Goal: Task Accomplishment & Management: Use online tool/utility

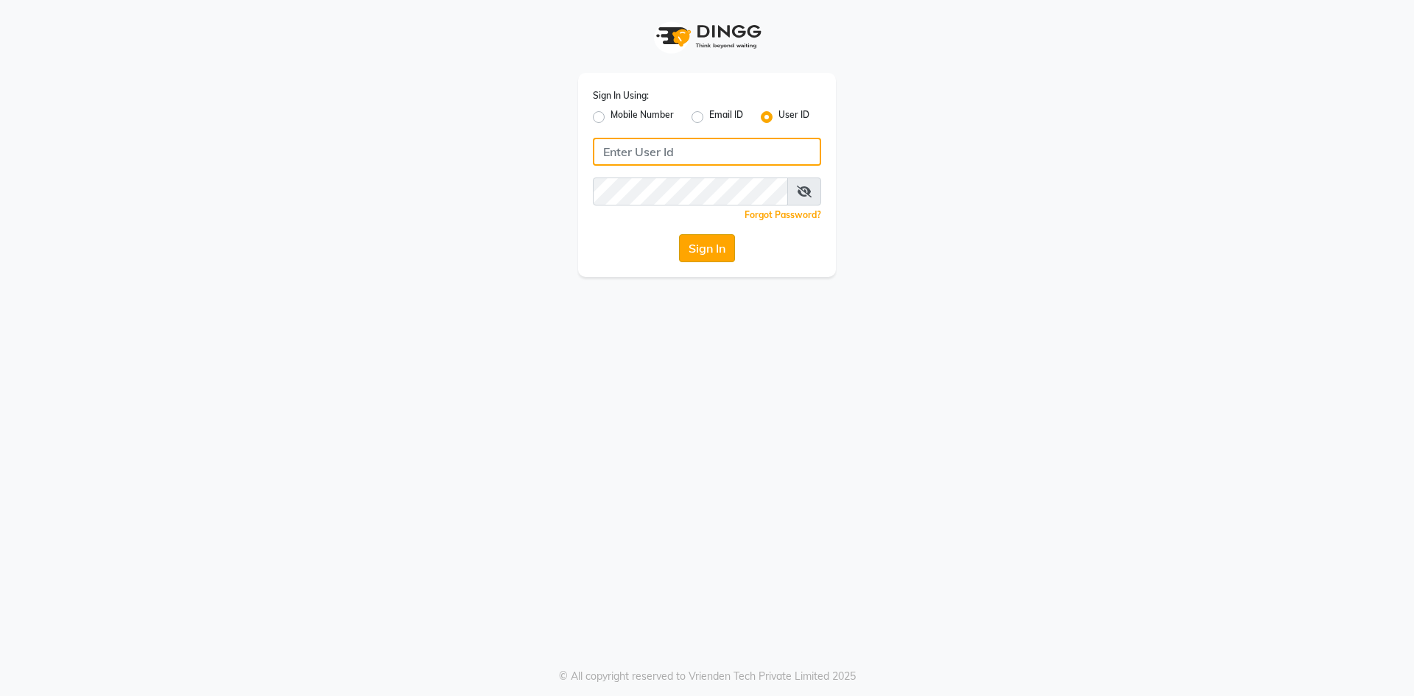
type input "e2600-01"
click at [722, 258] on button "Sign In" at bounding box center [707, 248] width 56 height 28
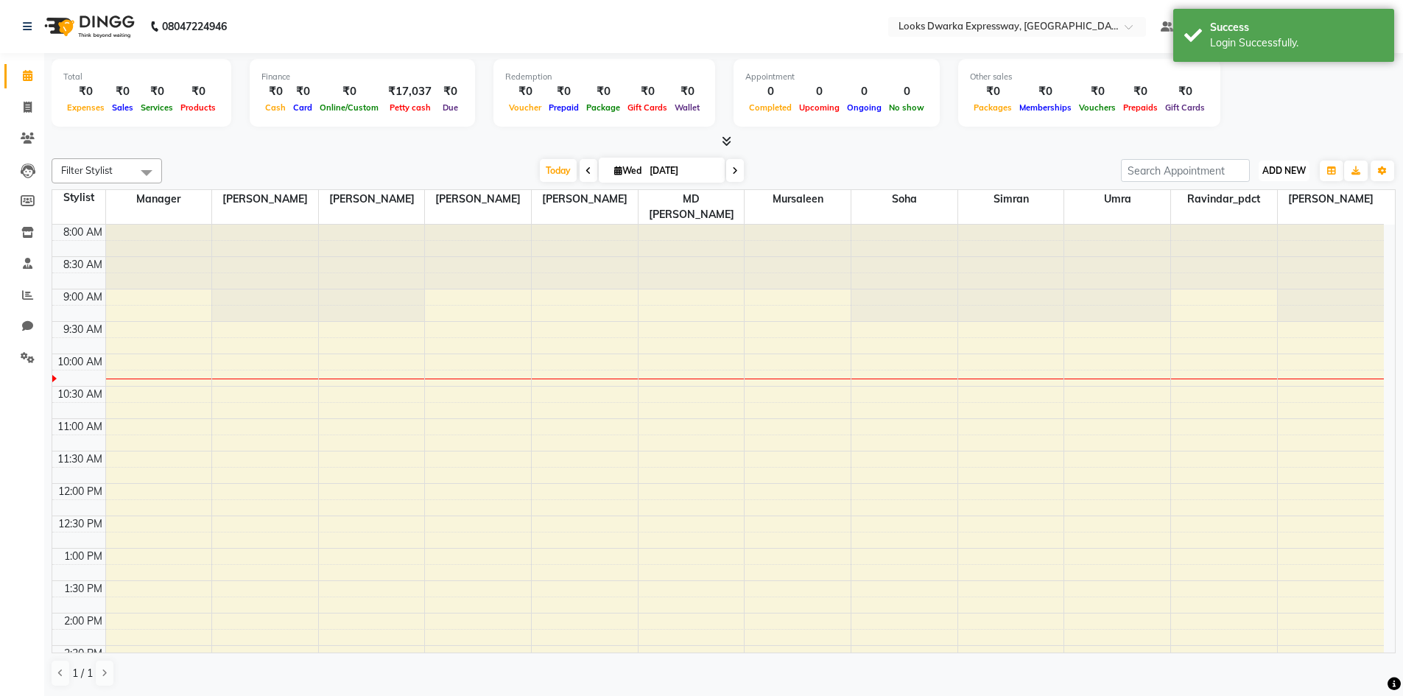
click at [1299, 165] on span "ADD NEW" at bounding box center [1283, 170] width 43 height 11
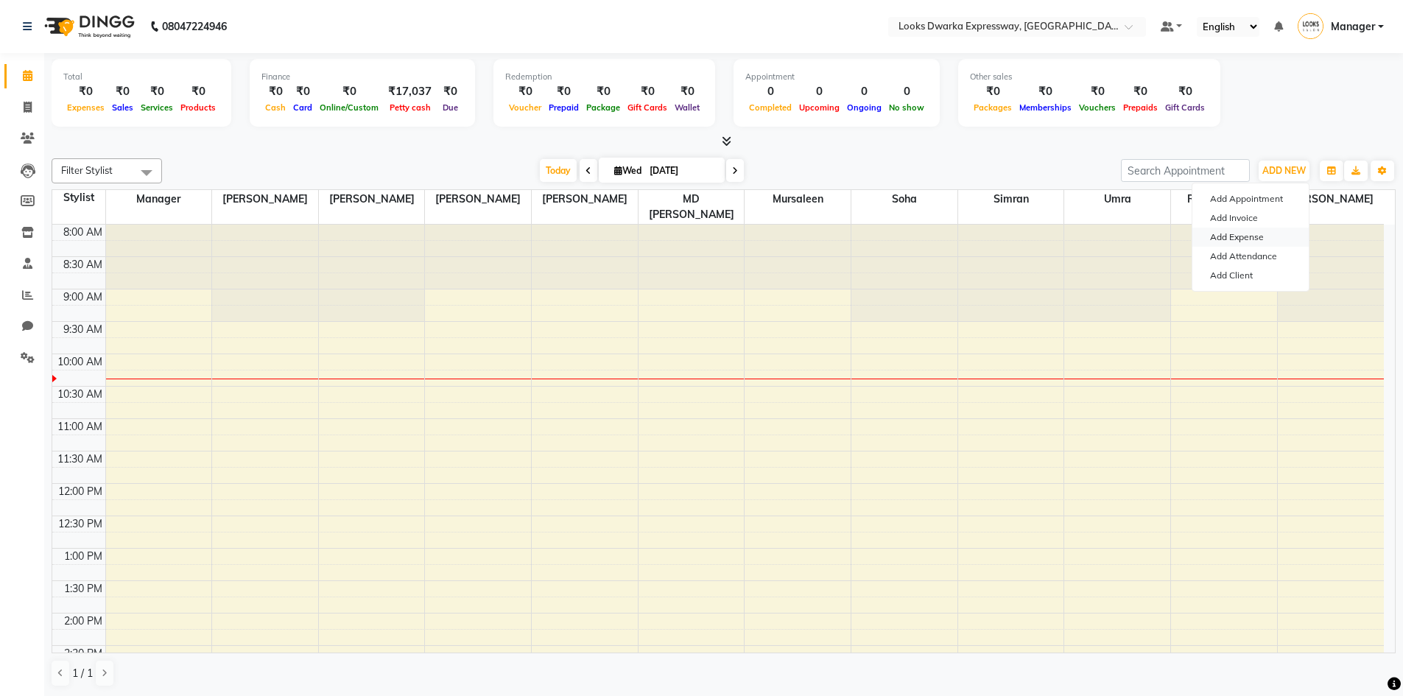
click at [1249, 239] on link "Add Expense" at bounding box center [1250, 237] width 116 height 19
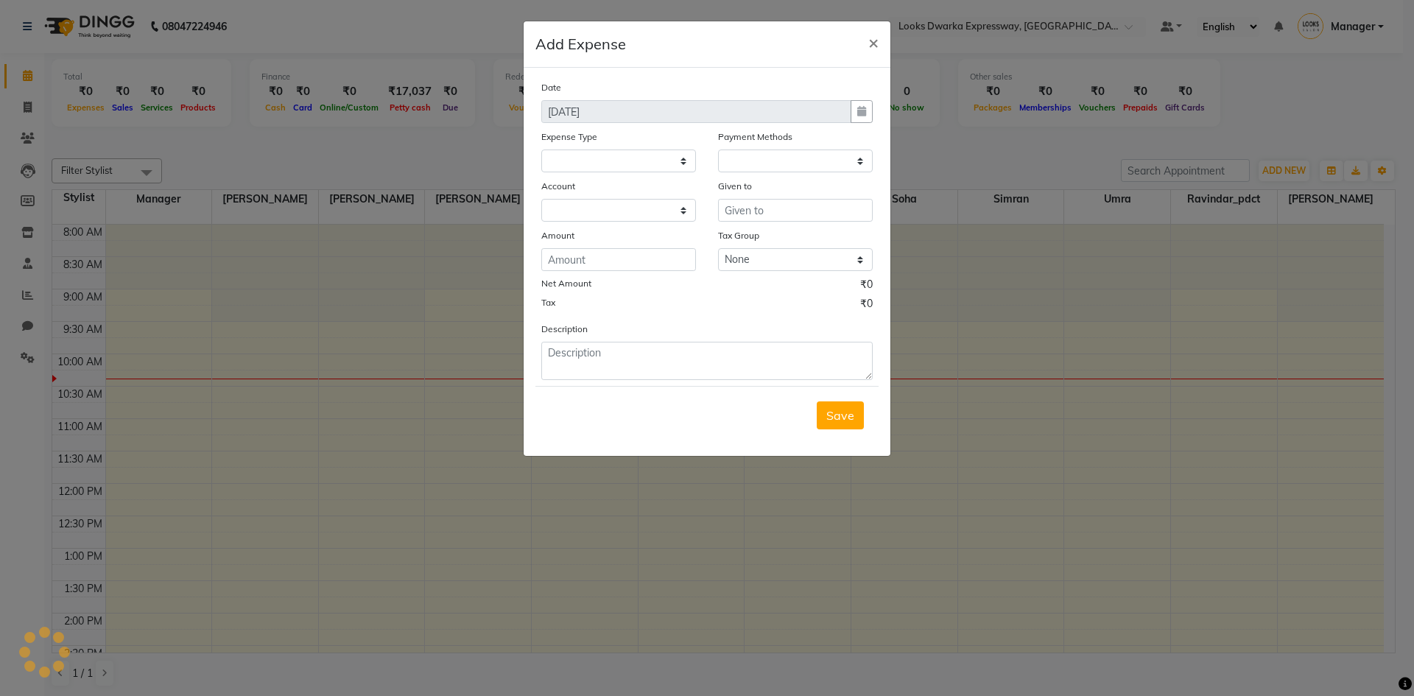
select select
select select "1"
select select "4988"
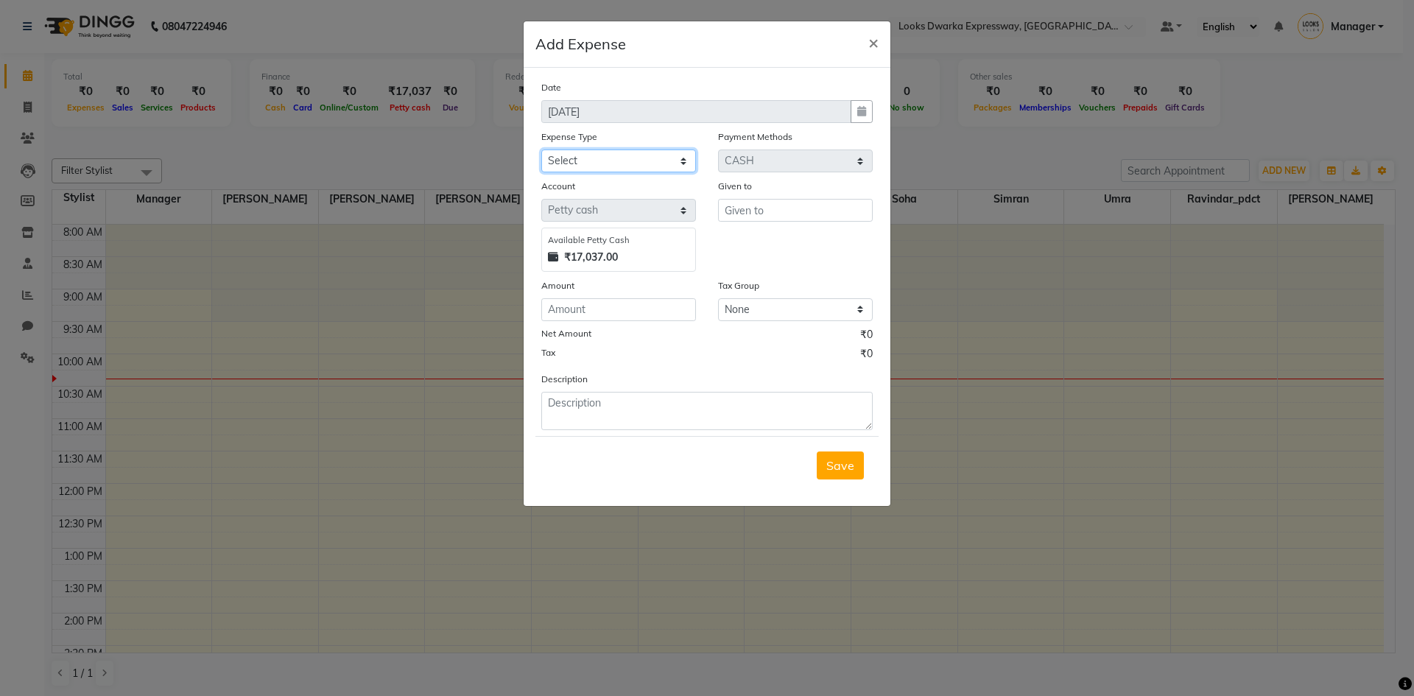
click at [663, 160] on select "Select Bank Deposit Blinkit Cash Handover CLIENT Client ordered food Client Ref…" at bounding box center [618, 160] width 155 height 23
click at [672, 161] on select "Select Bank Deposit Blinkit Cash Handover CLIENT Client ordered food Client Ref…" at bounding box center [618, 160] width 155 height 23
drag, startPoint x: 672, startPoint y: 161, endPoint x: 663, endPoint y: 161, distance: 8.8
click at [672, 161] on select "Select Bank Deposit Blinkit Cash Handover CLIENT Client ordered food Client Ref…" at bounding box center [618, 160] width 155 height 23
click at [640, 155] on select "Select Bank Deposit Blinkit Cash Handover CLIENT Client ordered food Client Ref…" at bounding box center [618, 160] width 155 height 23
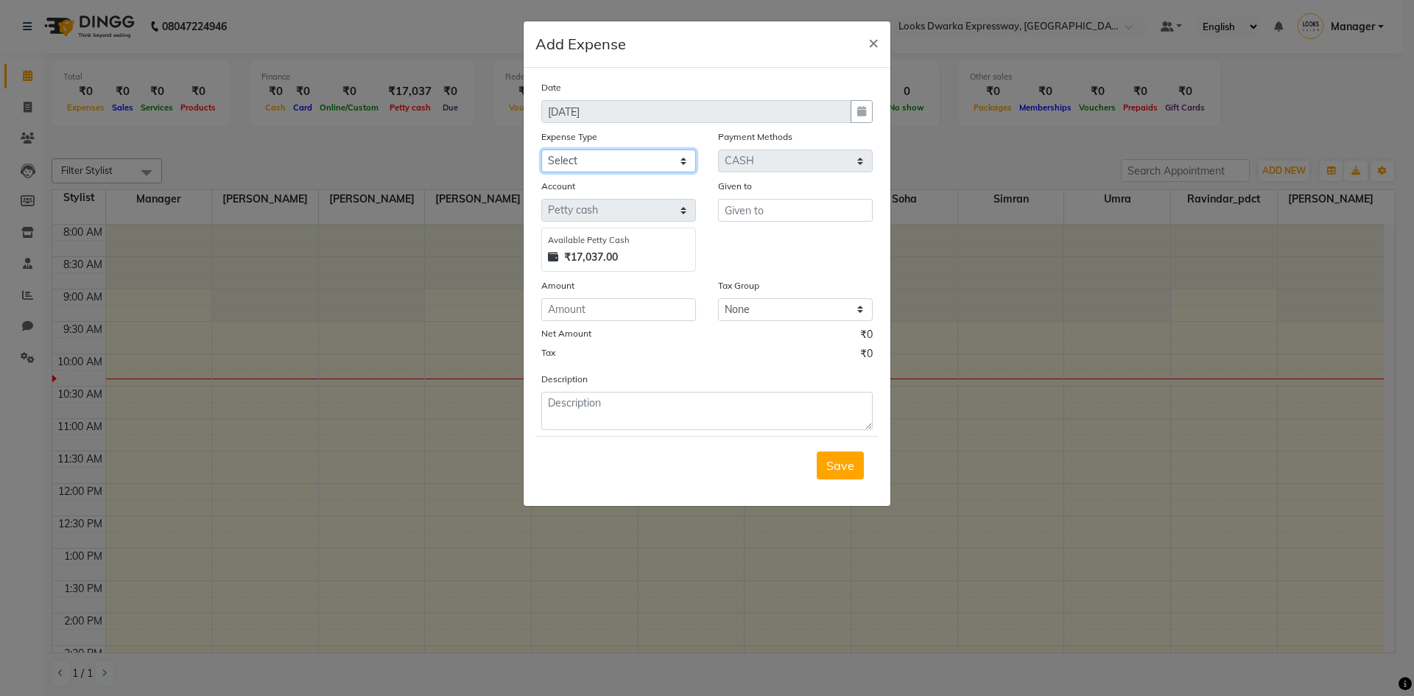
click at [680, 161] on select "Select Bank Deposit Blinkit Cash Handover CLIENT Client ordered food Client Ref…" at bounding box center [618, 160] width 155 height 23
select select "24472"
click at [541, 149] on select "Select Bank Deposit Blinkit Cash Handover CLIENT Client ordered food Client Ref…" at bounding box center [618, 160] width 155 height 23
click at [741, 208] on input "text" at bounding box center [795, 210] width 155 height 23
drag, startPoint x: 842, startPoint y: 322, endPoint x: 844, endPoint y: 298, distance: 23.6
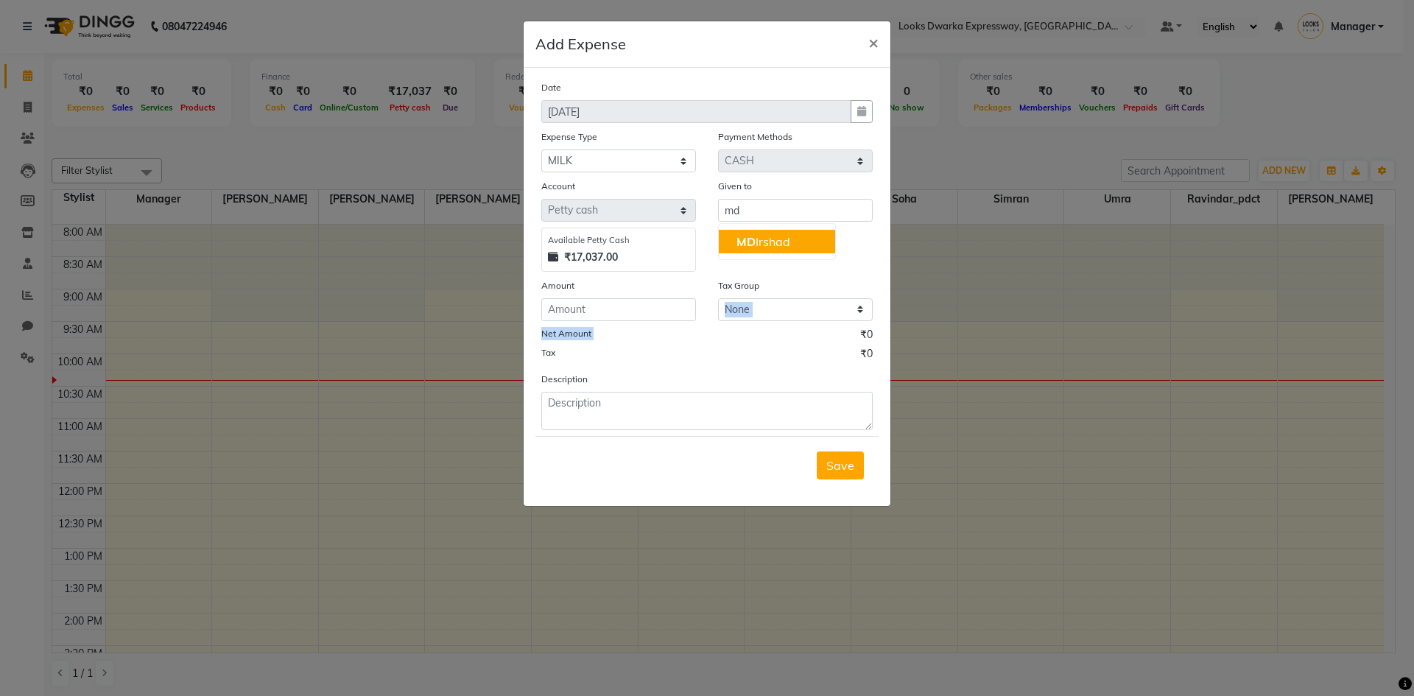
click at [865, 311] on div "Date [DATE] Expense Type Select Bank Deposit Blinkit Cash Handover CLIENT Clien…" at bounding box center [706, 255] width 331 height 351
click at [764, 212] on input "md" at bounding box center [795, 210] width 155 height 23
click at [799, 231] on button "MD [PERSON_NAME]" at bounding box center [777, 242] width 116 height 24
type input "MD [PERSON_NAME]"
click at [664, 309] on input "number" at bounding box center [618, 309] width 155 height 23
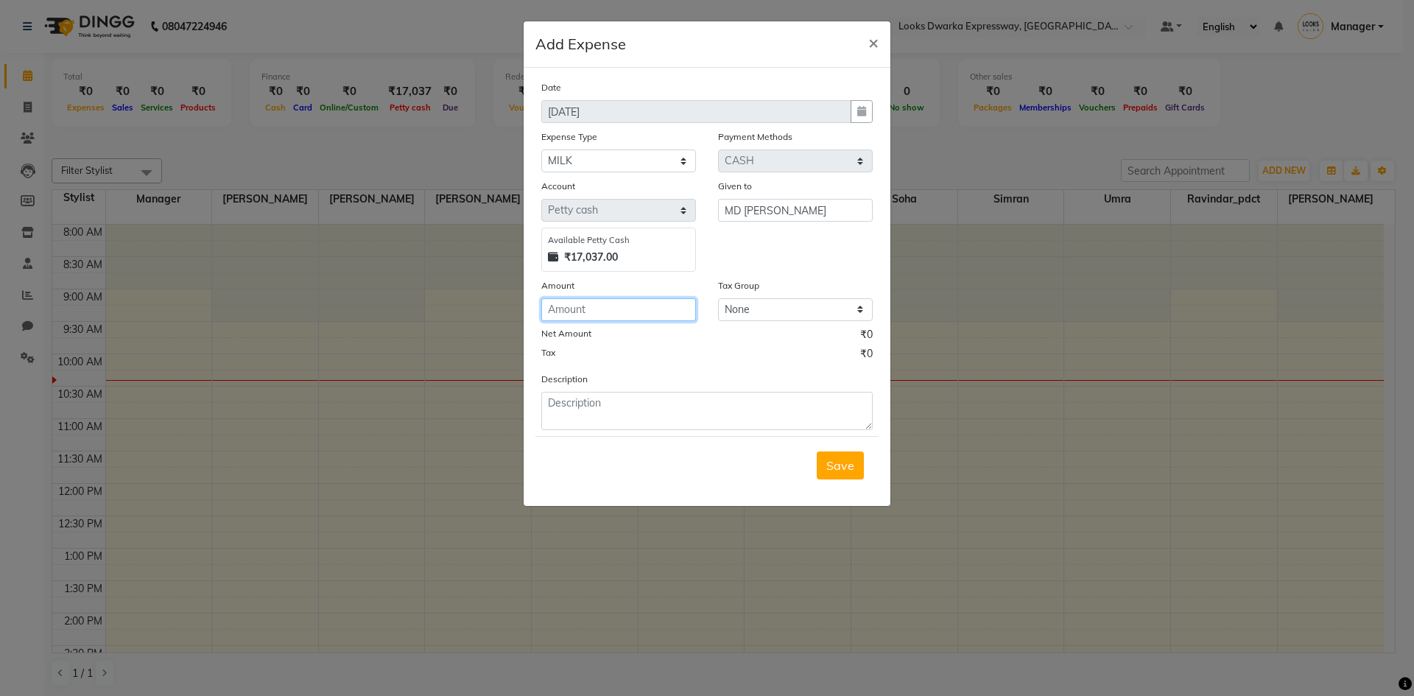
type input "0"
type input "105"
click at [616, 381] on div "Description" at bounding box center [706, 400] width 353 height 59
click at [665, 213] on div "Account Select [PERSON_NAME] cash Default account Available [PERSON_NAME] Cash …" at bounding box center [618, 225] width 177 height 94
click at [570, 401] on textarea at bounding box center [706, 411] width 331 height 38
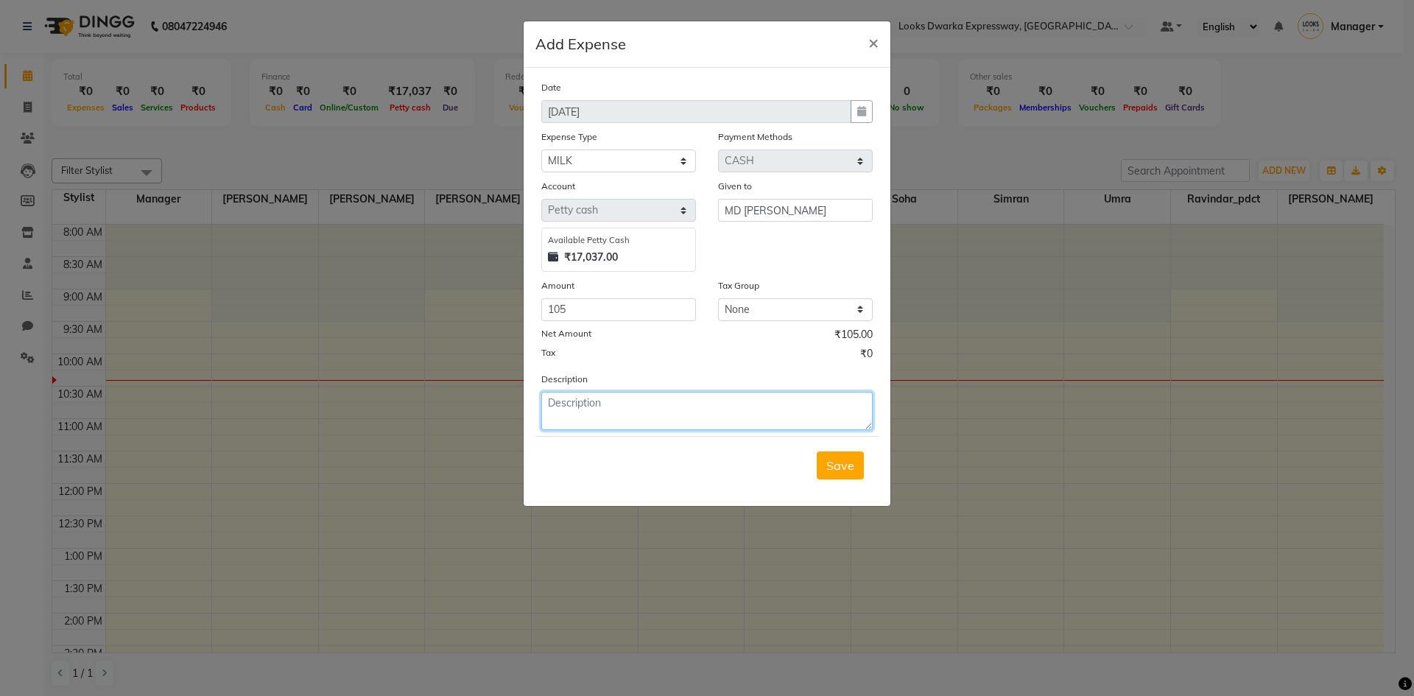
click at [654, 404] on textarea at bounding box center [706, 411] width 331 height 38
type textarea "105 rs ka milk aaya"
click at [848, 473] on button "Save" at bounding box center [840, 465] width 47 height 28
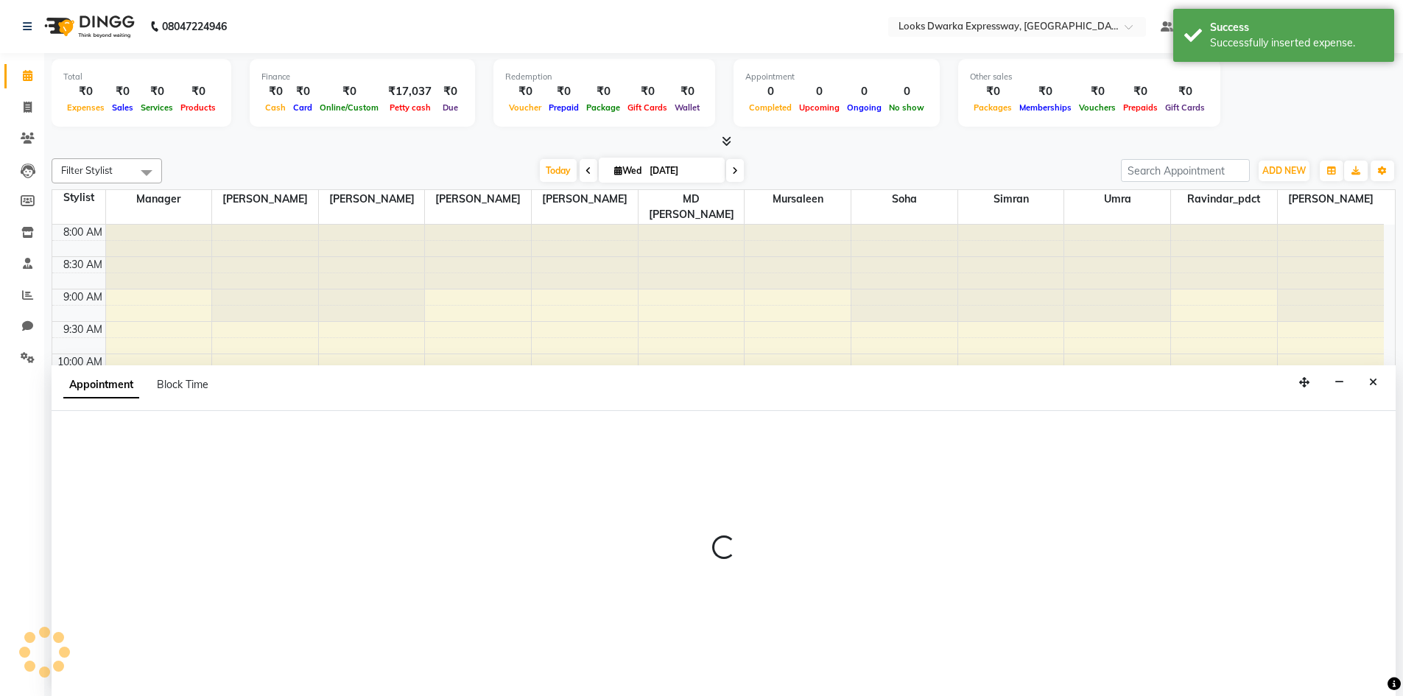
scroll to position [1, 0]
select select "43633"
select select "675"
select select "tentative"
